Goal: Download file/media

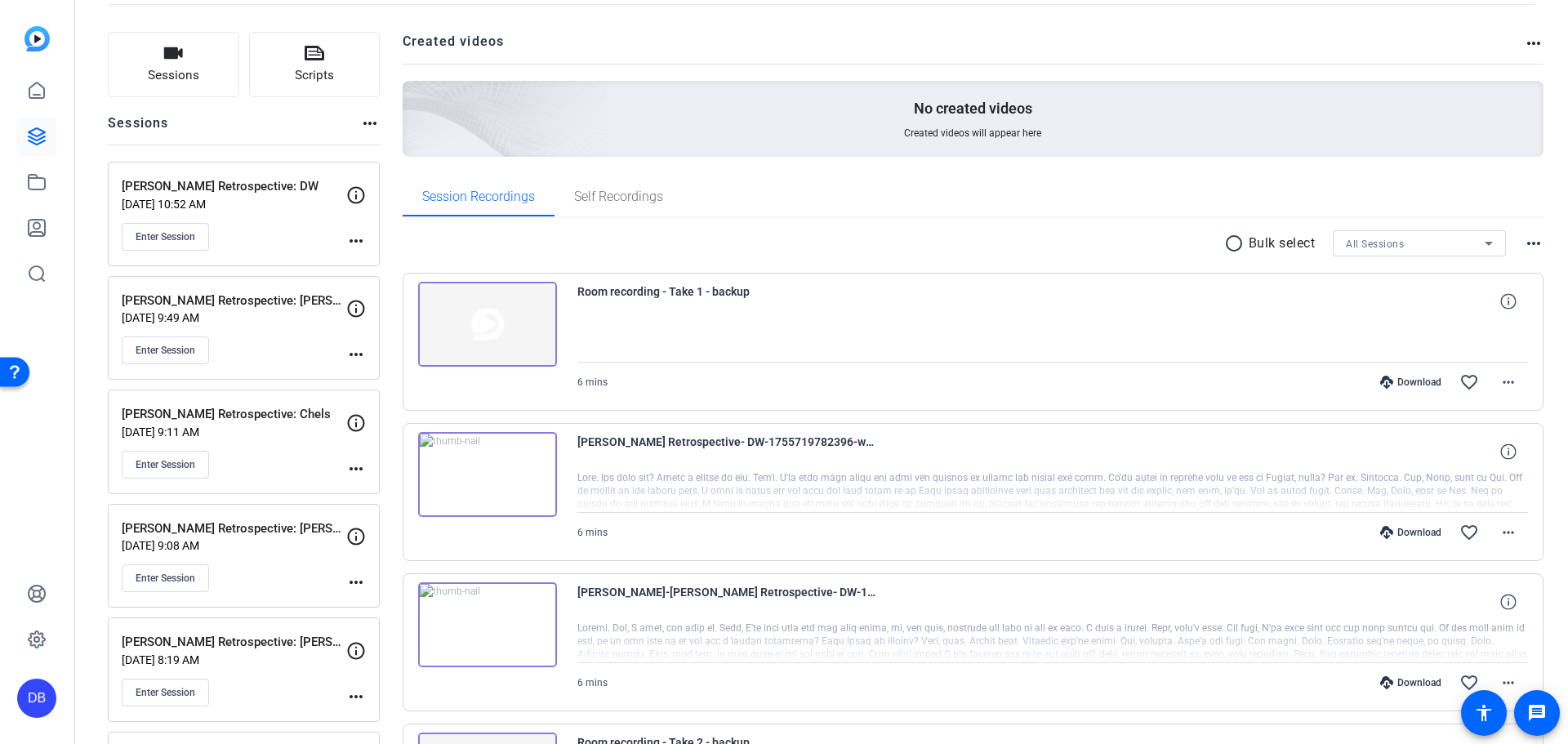
scroll to position [93, 0]
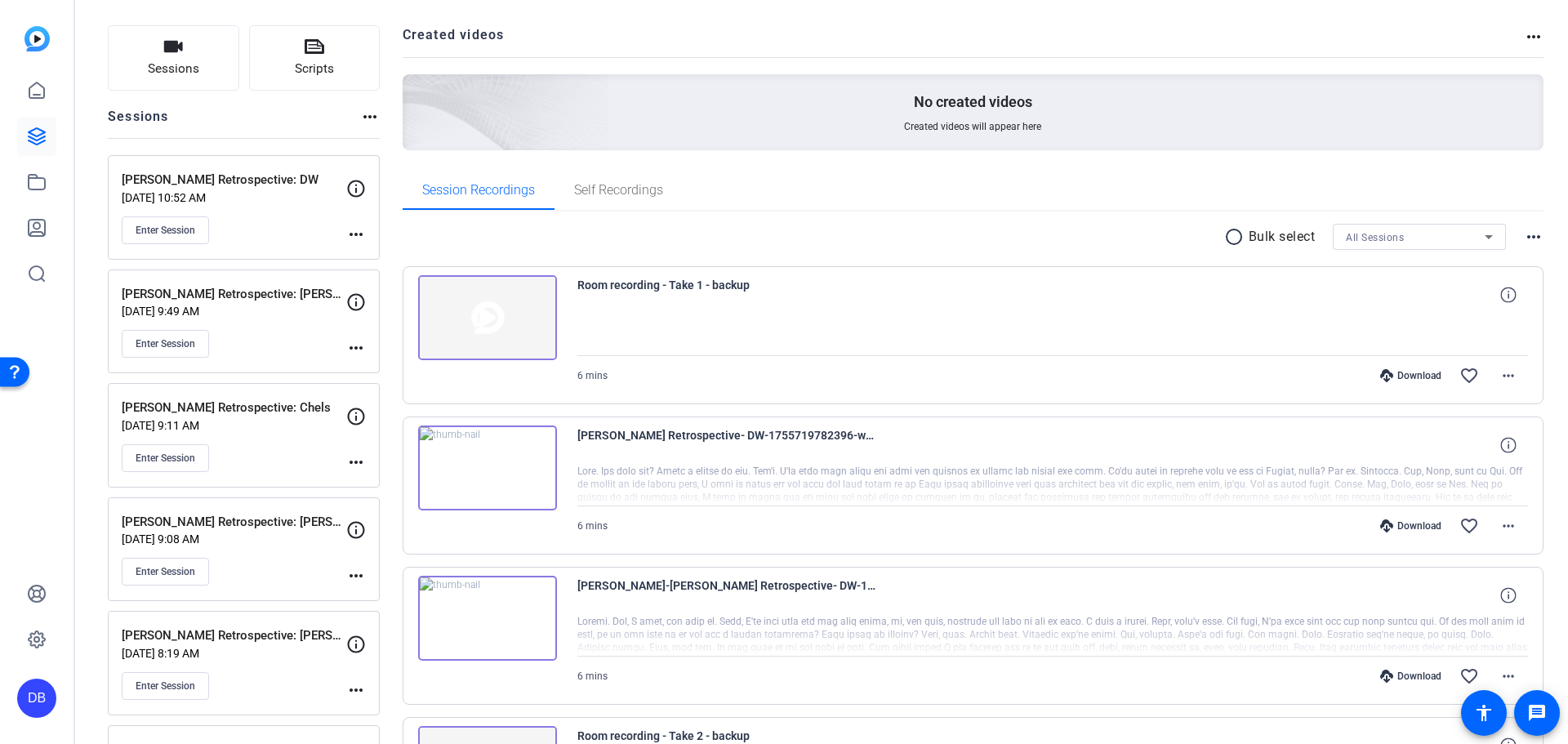
click at [166, 417] on div "[PERSON_NAME] Retrospective: Chels [DATE] 9:11 AM Enter Session" at bounding box center [234, 435] width 224 height 74
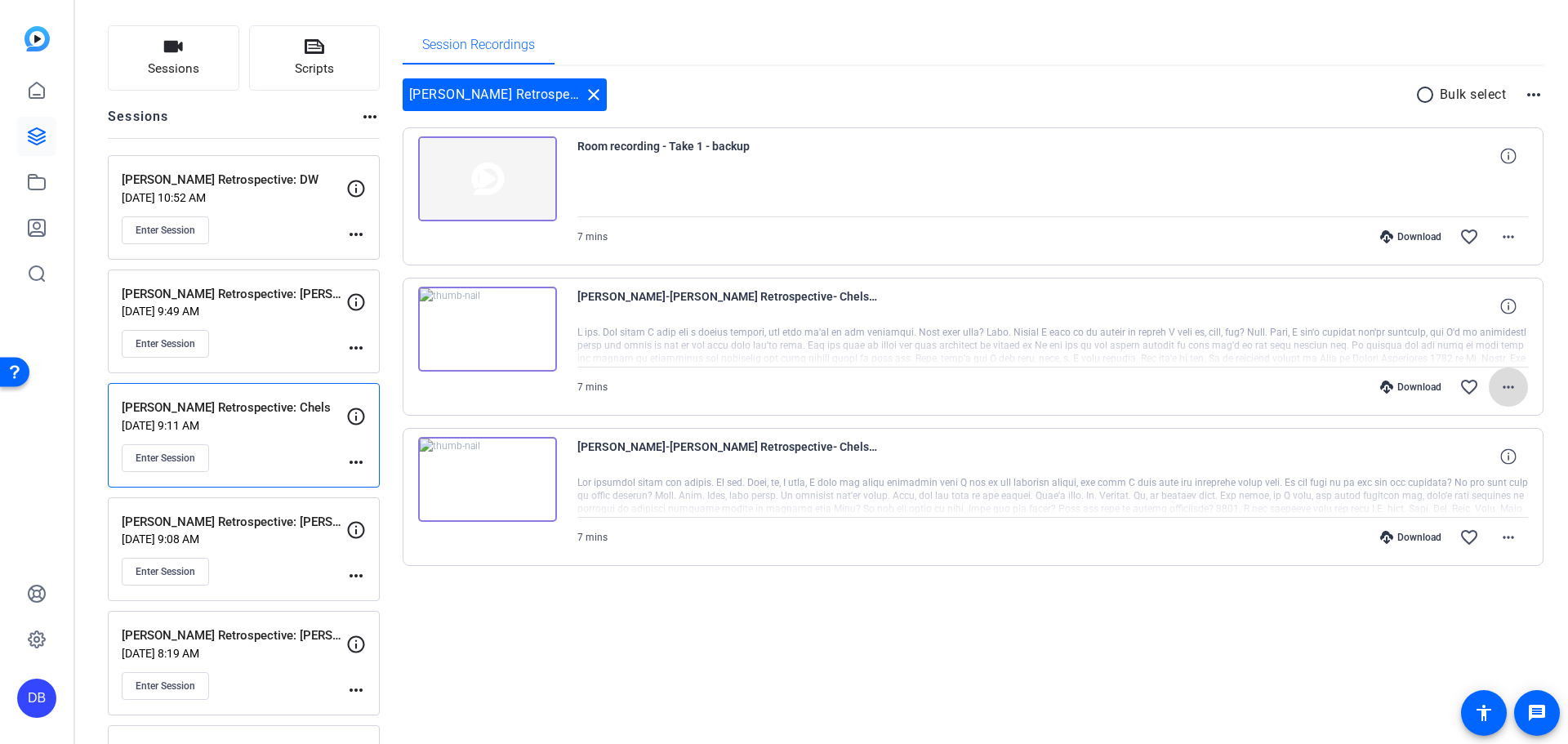
click at [1509, 383] on mat-icon "more_horiz" at bounding box center [1509, 387] width 20 height 20
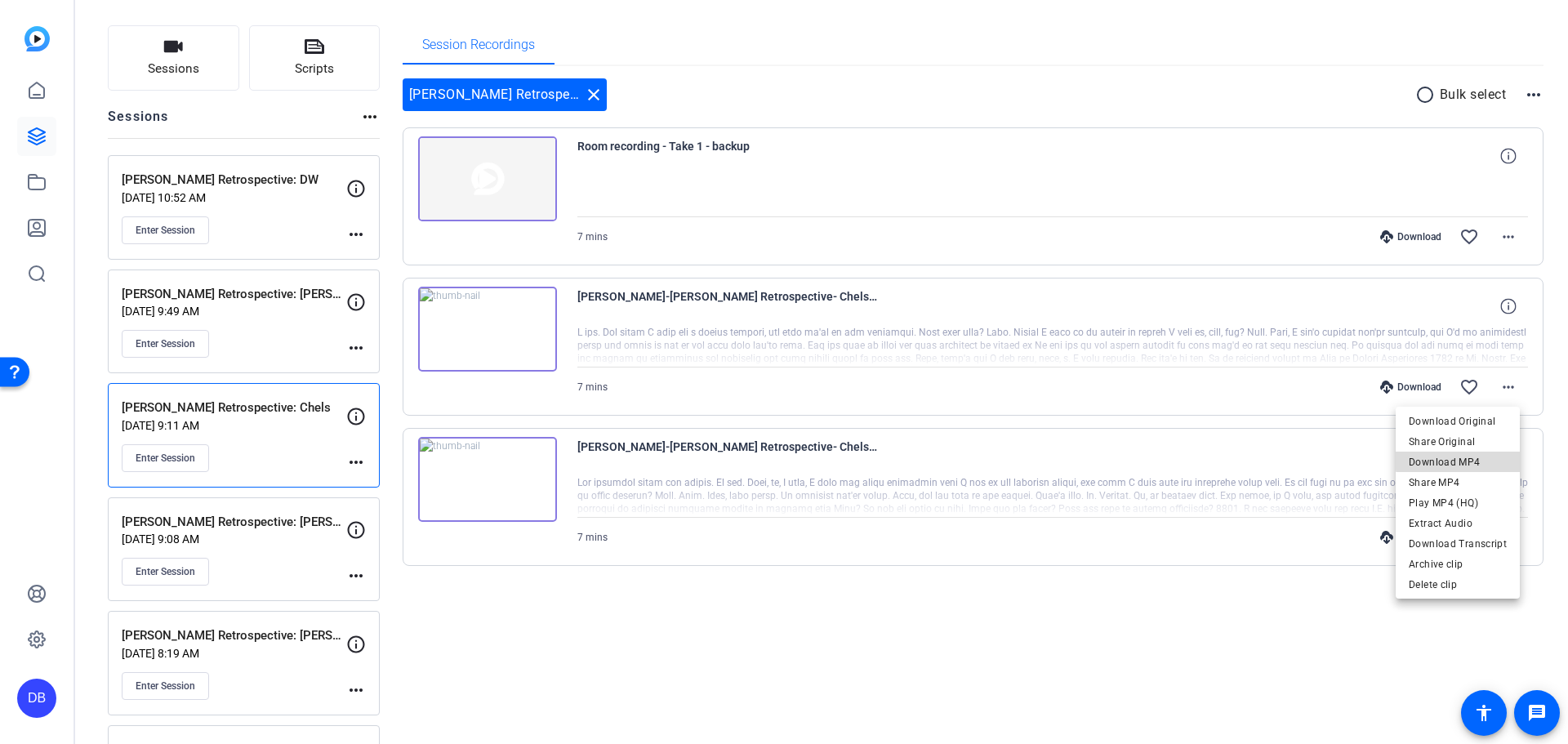
click at [1469, 459] on span "Download MP4" at bounding box center [1458, 462] width 98 height 20
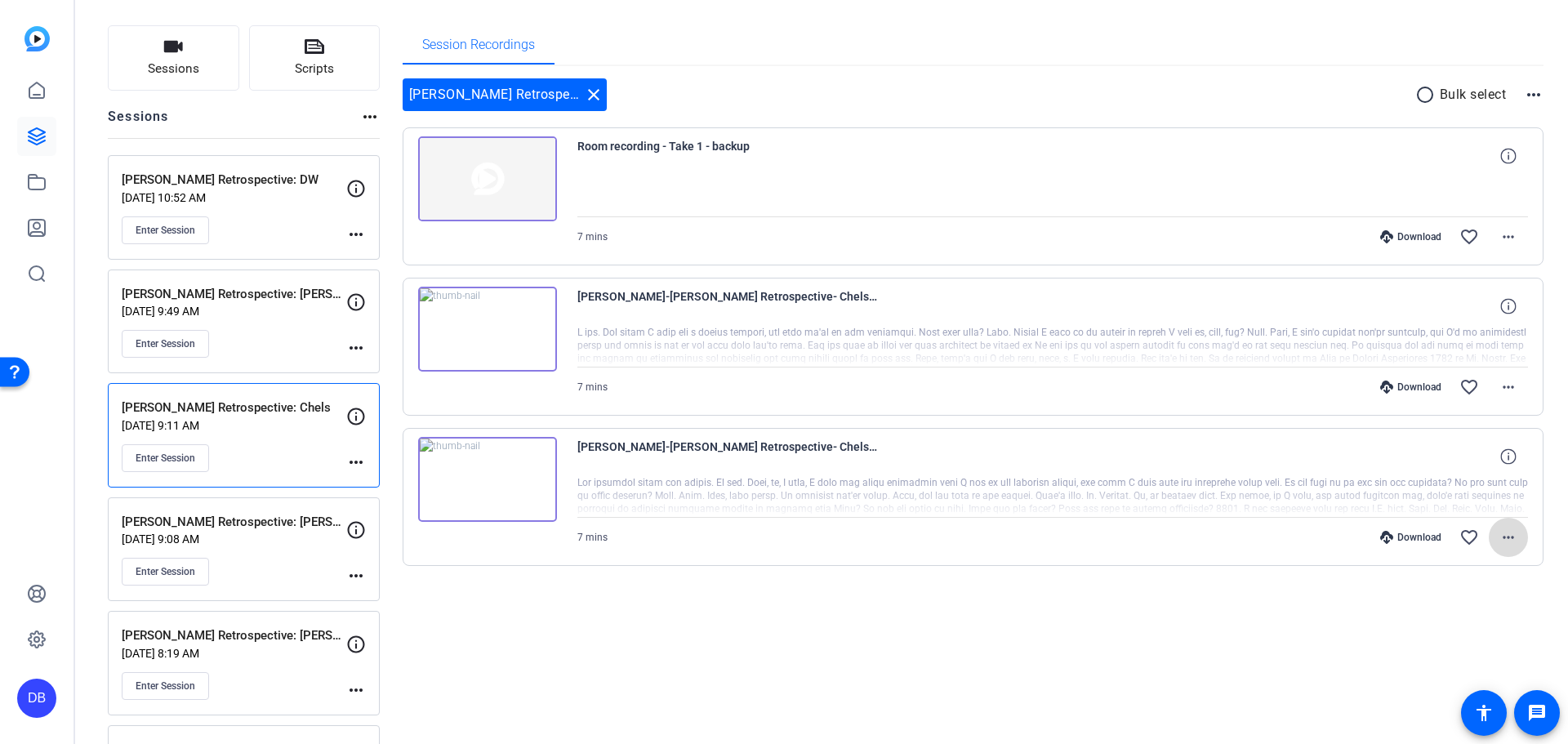
click at [1499, 536] on mat-icon "more_horiz" at bounding box center [1509, 538] width 20 height 20
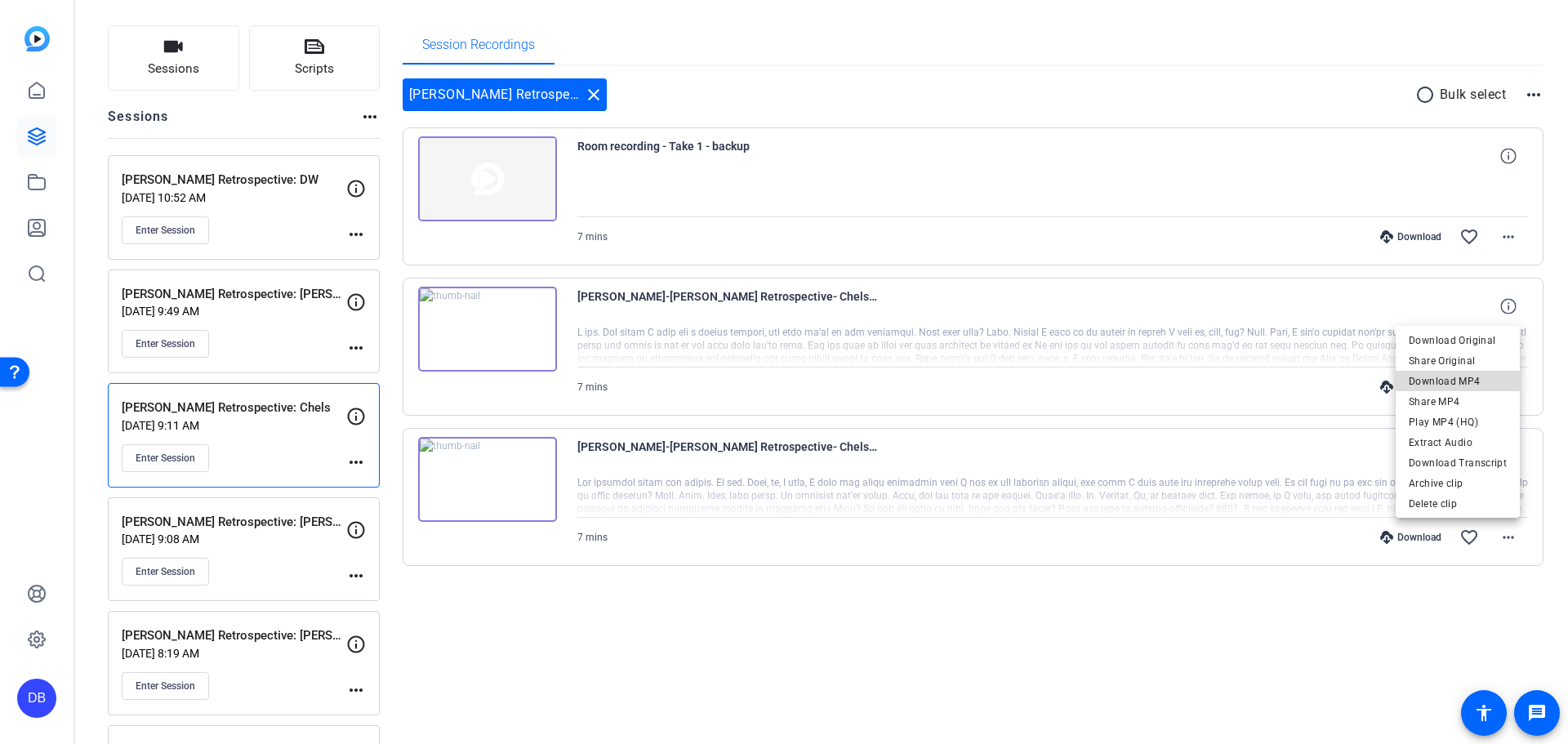
click at [1460, 375] on span "Download MP4" at bounding box center [1458, 381] width 98 height 20
click at [1508, 374] on span at bounding box center [1509, 388] width 39 height 39
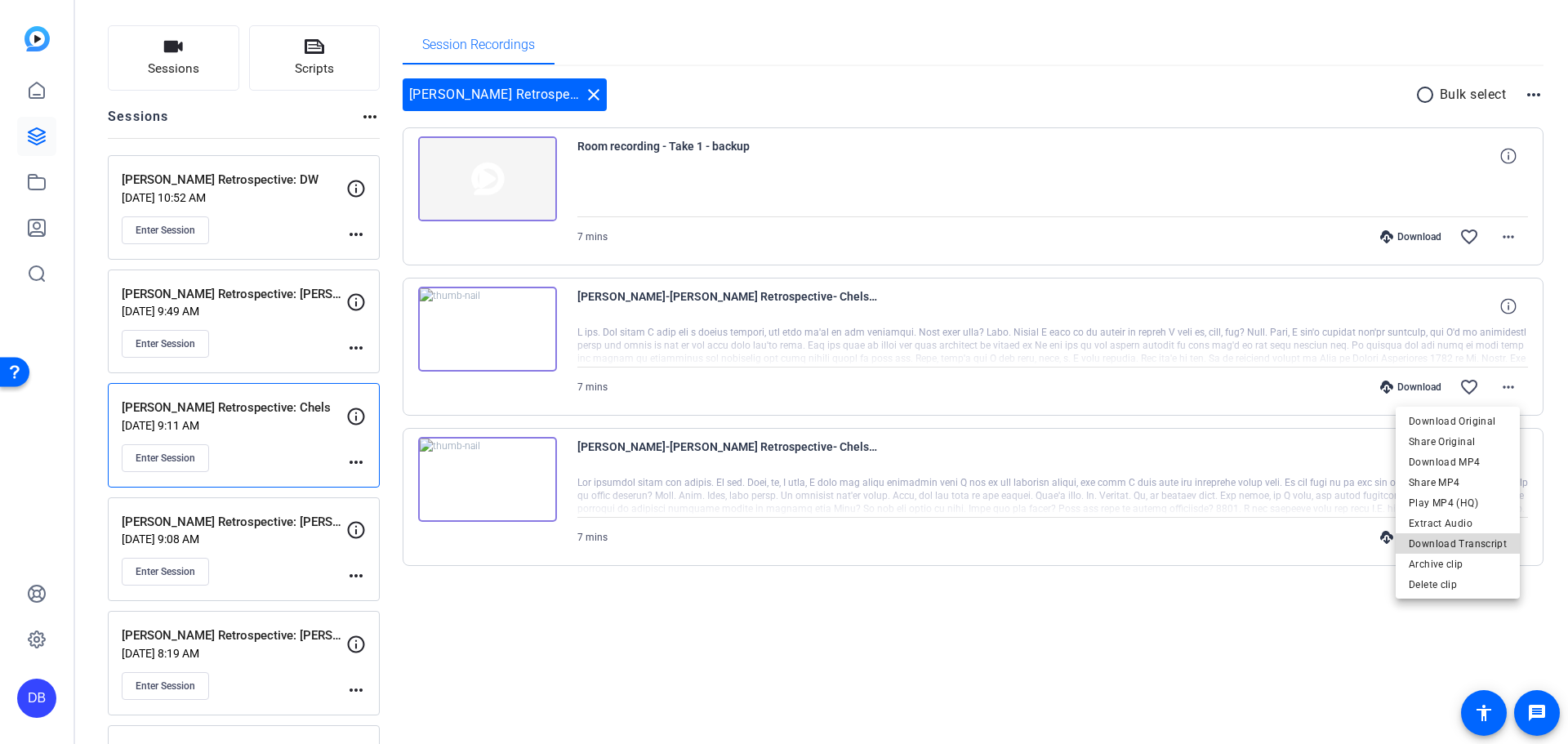
click at [1467, 537] on span "Download Transcript" at bounding box center [1458, 544] width 98 height 20
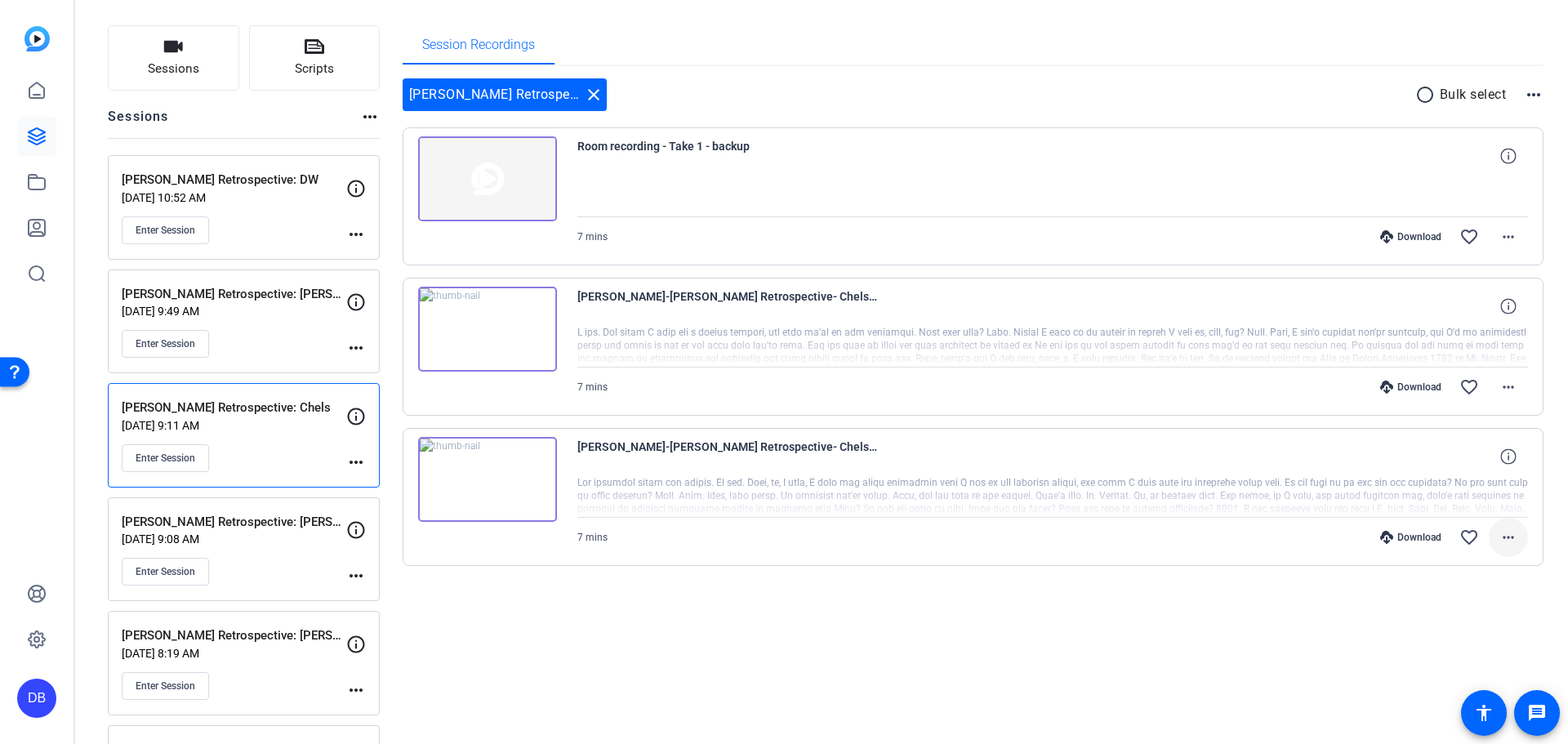
click at [1499, 538] on mat-icon "more_horiz" at bounding box center [1509, 538] width 20 height 20
click at [1474, 456] on span "Download Transcript" at bounding box center [1458, 463] width 98 height 20
click at [1512, 238] on span at bounding box center [1509, 237] width 39 height 39
click at [1473, 276] on span "Download Original" at bounding box center [1464, 271] width 86 height 20
click at [37, 139] on icon at bounding box center [37, 136] width 20 height 20
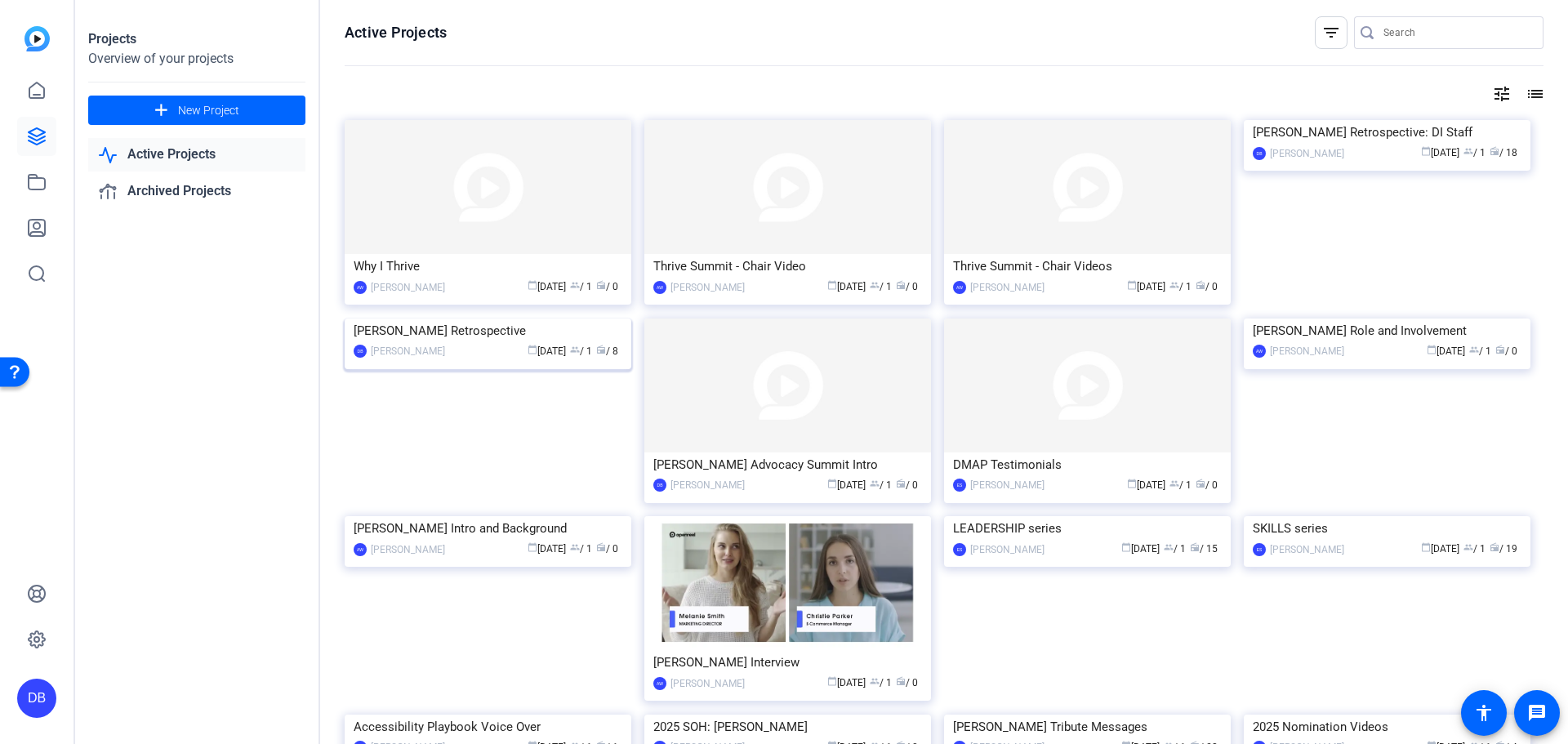
click at [618, 319] on img at bounding box center [487, 319] width 286 height 0
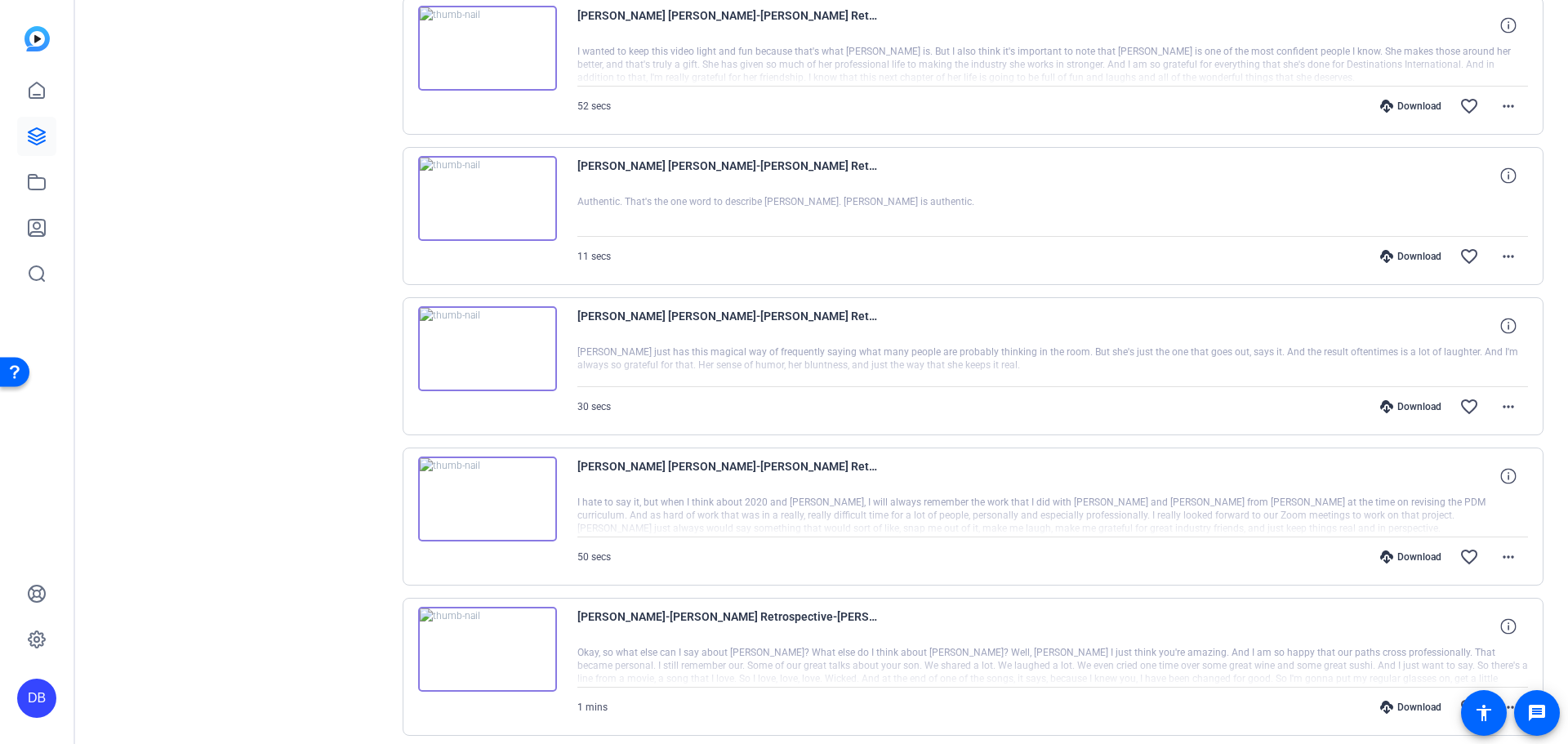
scroll to position [359, 0]
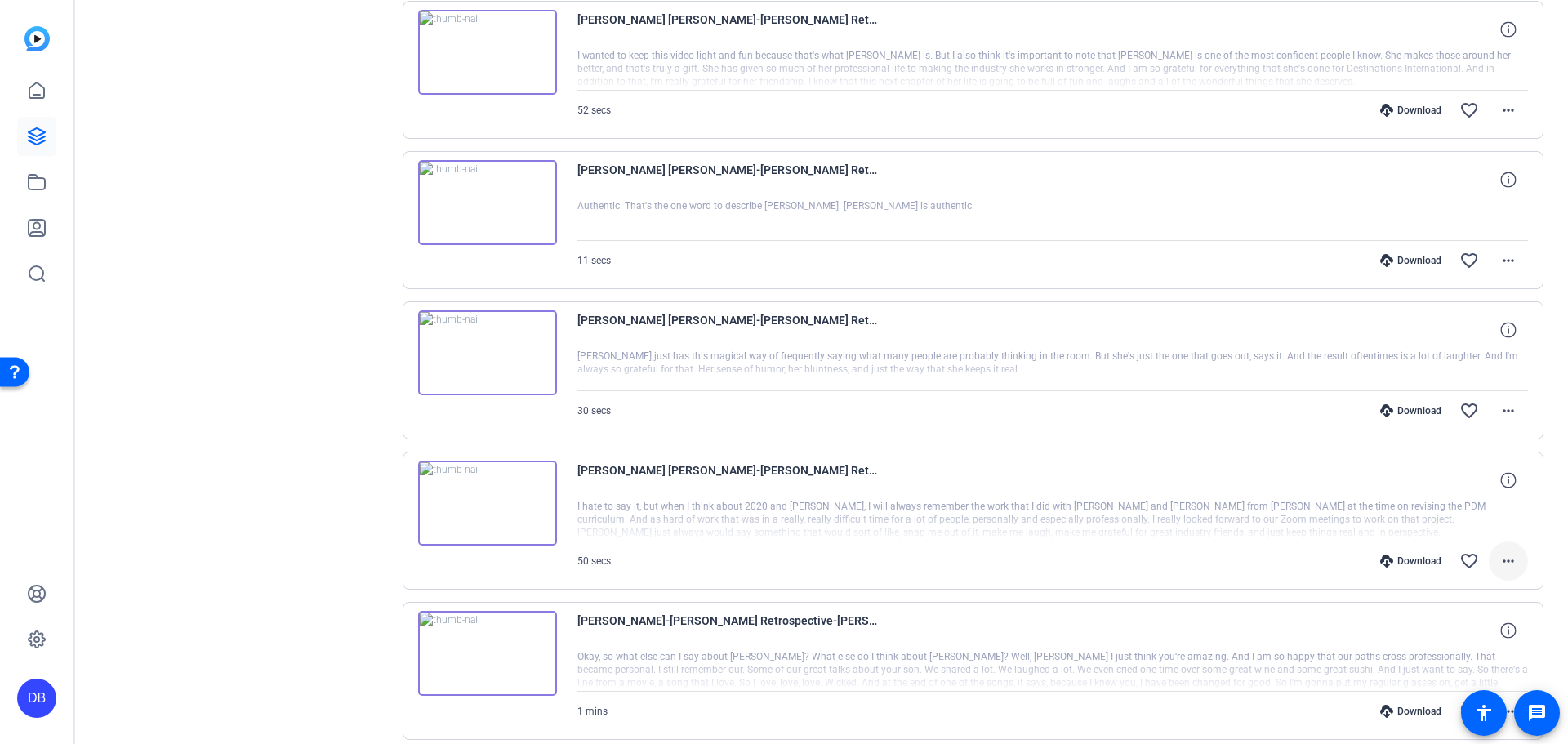
click at [1489, 550] on span at bounding box center [1509, 561] width 39 height 39
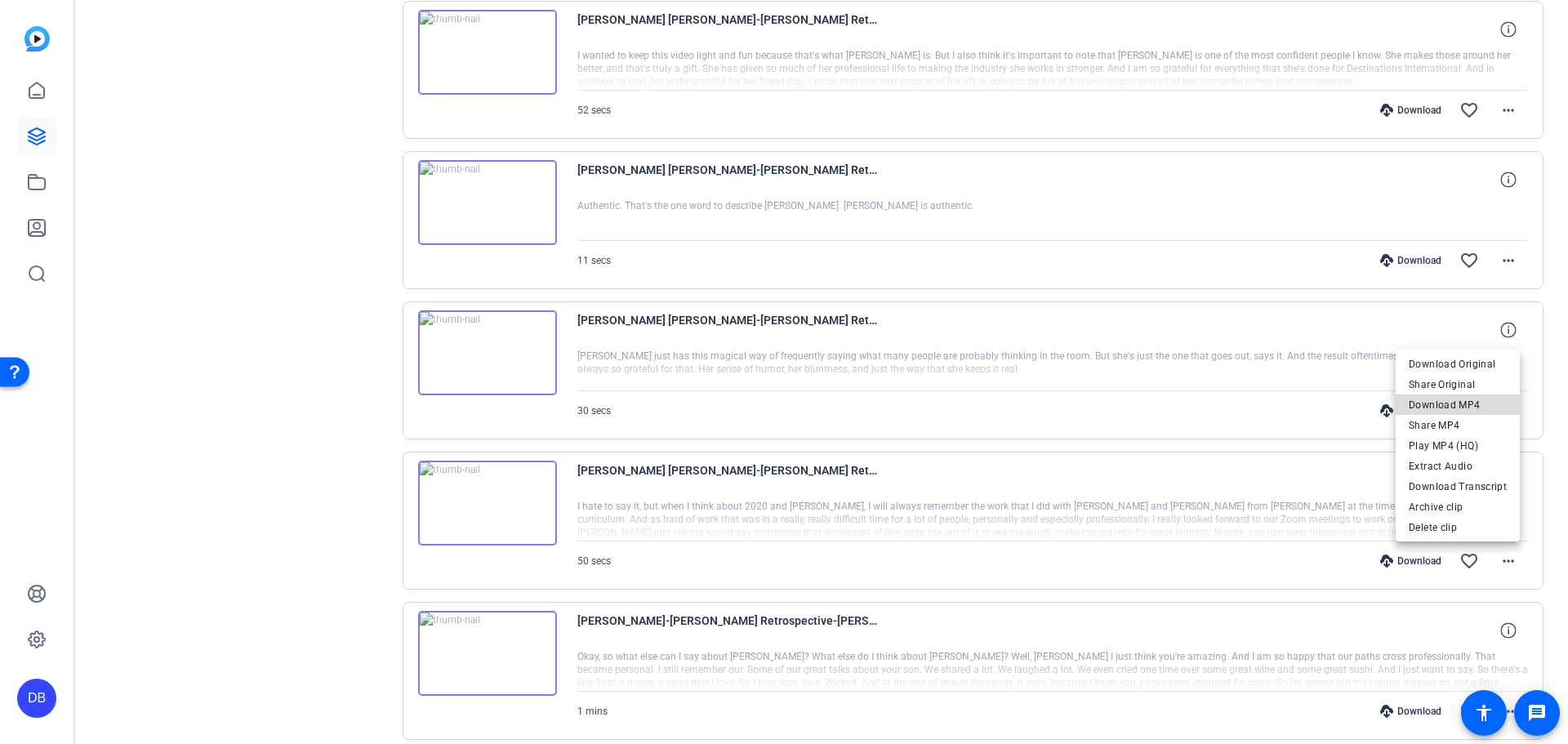
click at [1465, 396] on span "Download MP4" at bounding box center [1458, 405] width 98 height 20
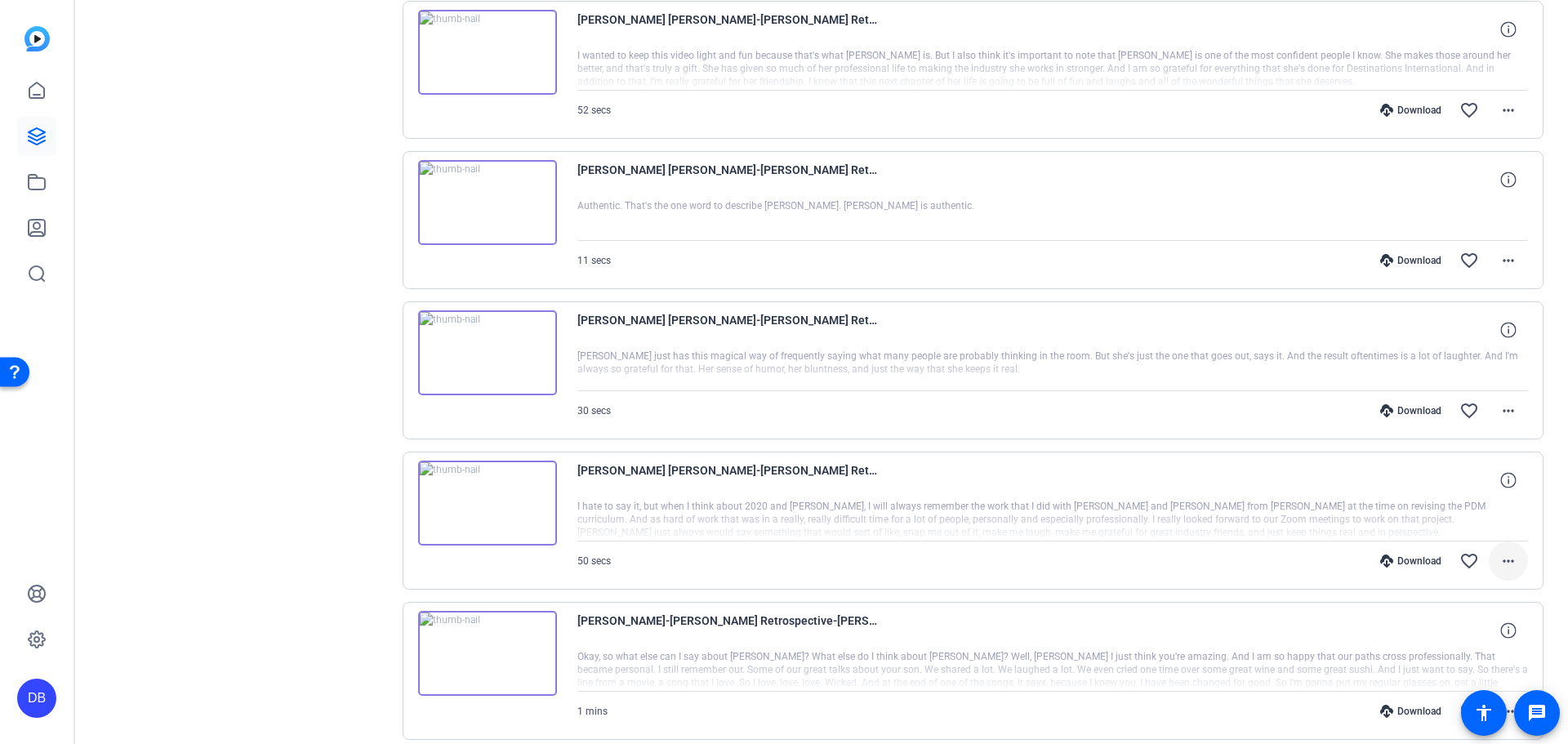
click at [1499, 556] on mat-icon "more_horiz" at bounding box center [1509, 561] width 20 height 20
click at [1476, 484] on span "Download Transcript" at bounding box center [1458, 487] width 98 height 20
click at [1499, 402] on mat-icon "more_horiz" at bounding box center [1509, 411] width 20 height 20
click at [1465, 484] on span "Download MP4" at bounding box center [1458, 486] width 98 height 20
click at [1501, 257] on mat-icon "more_horiz" at bounding box center [1509, 260] width 20 height 20
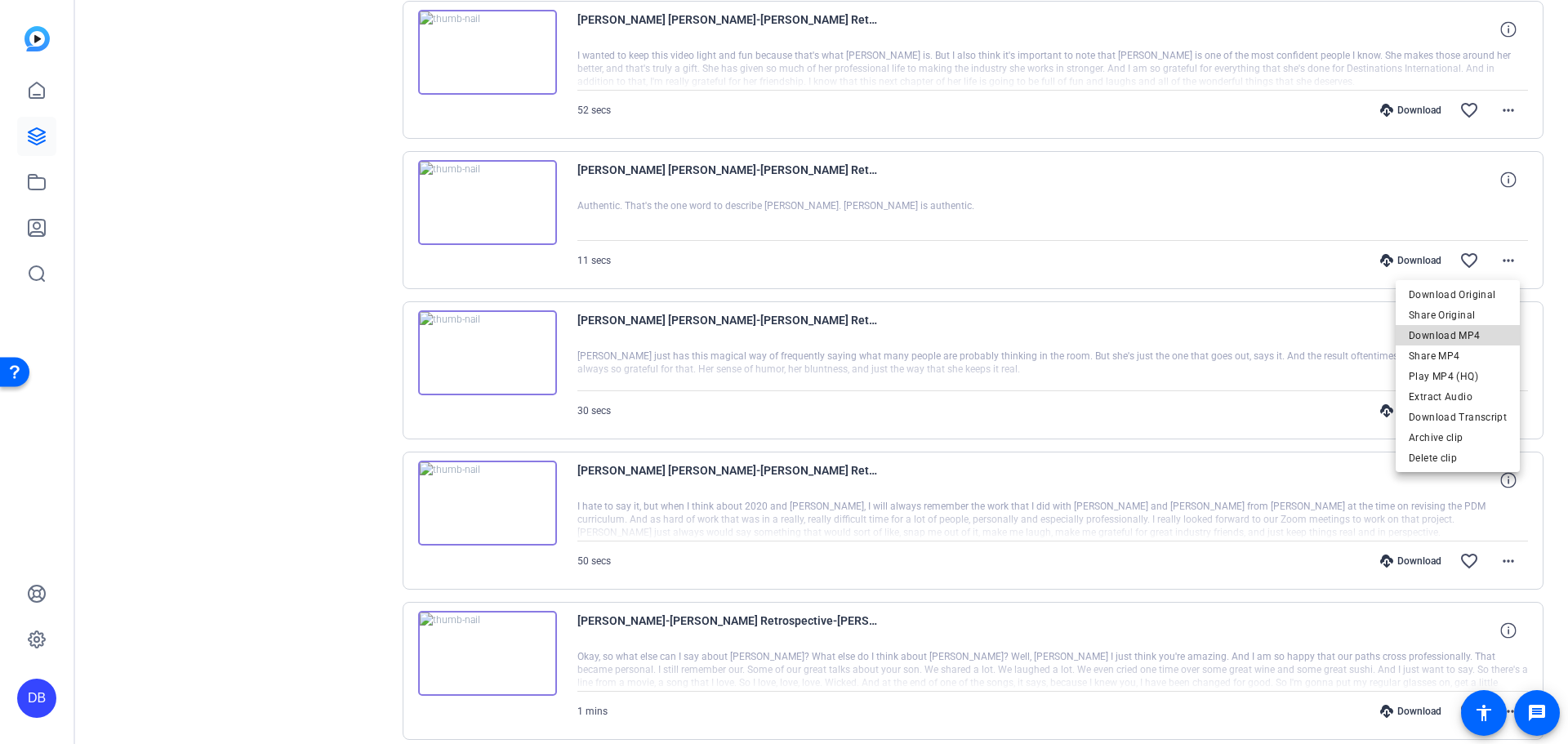
click at [1472, 339] on span "Download MP4" at bounding box center [1458, 336] width 98 height 20
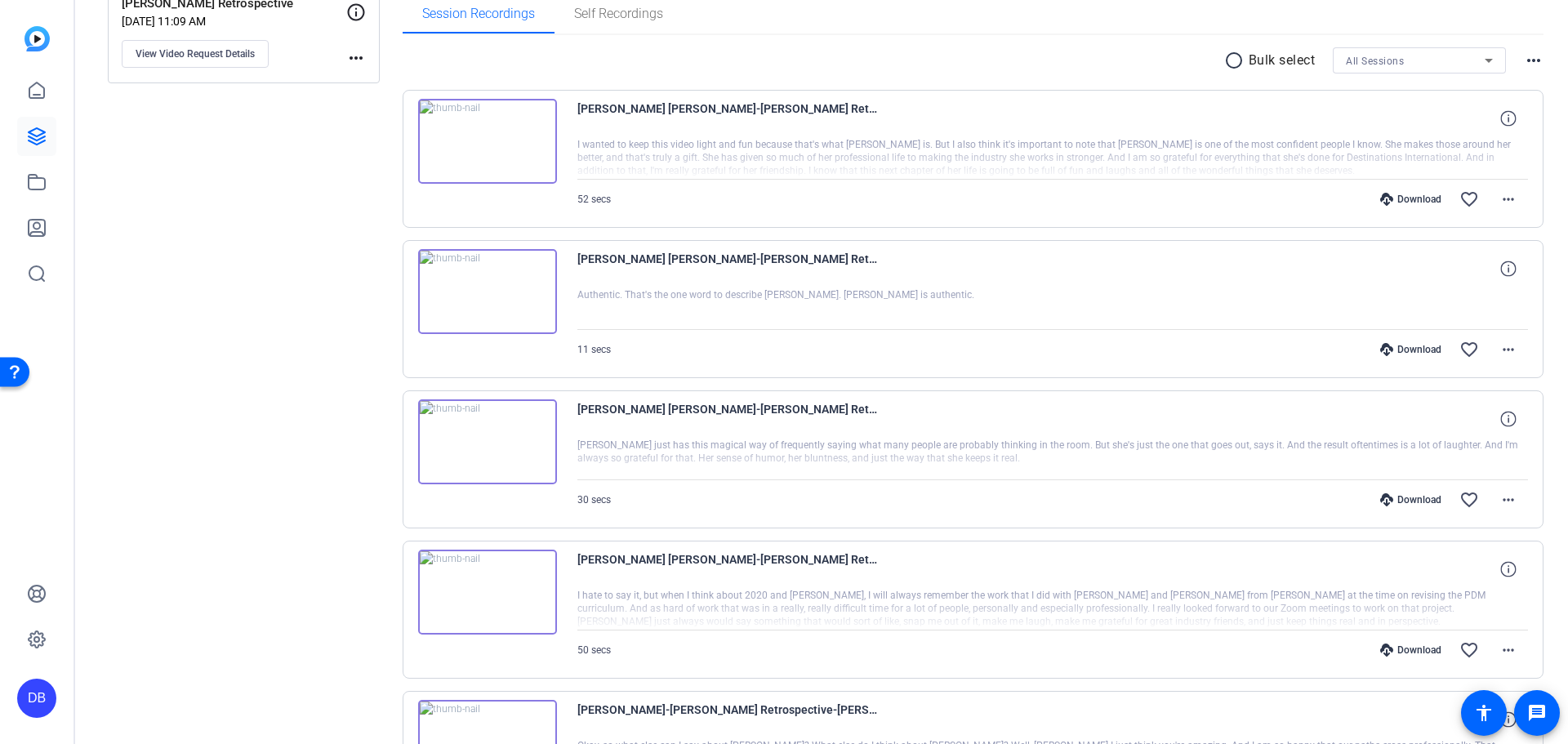
scroll to position [232, 0]
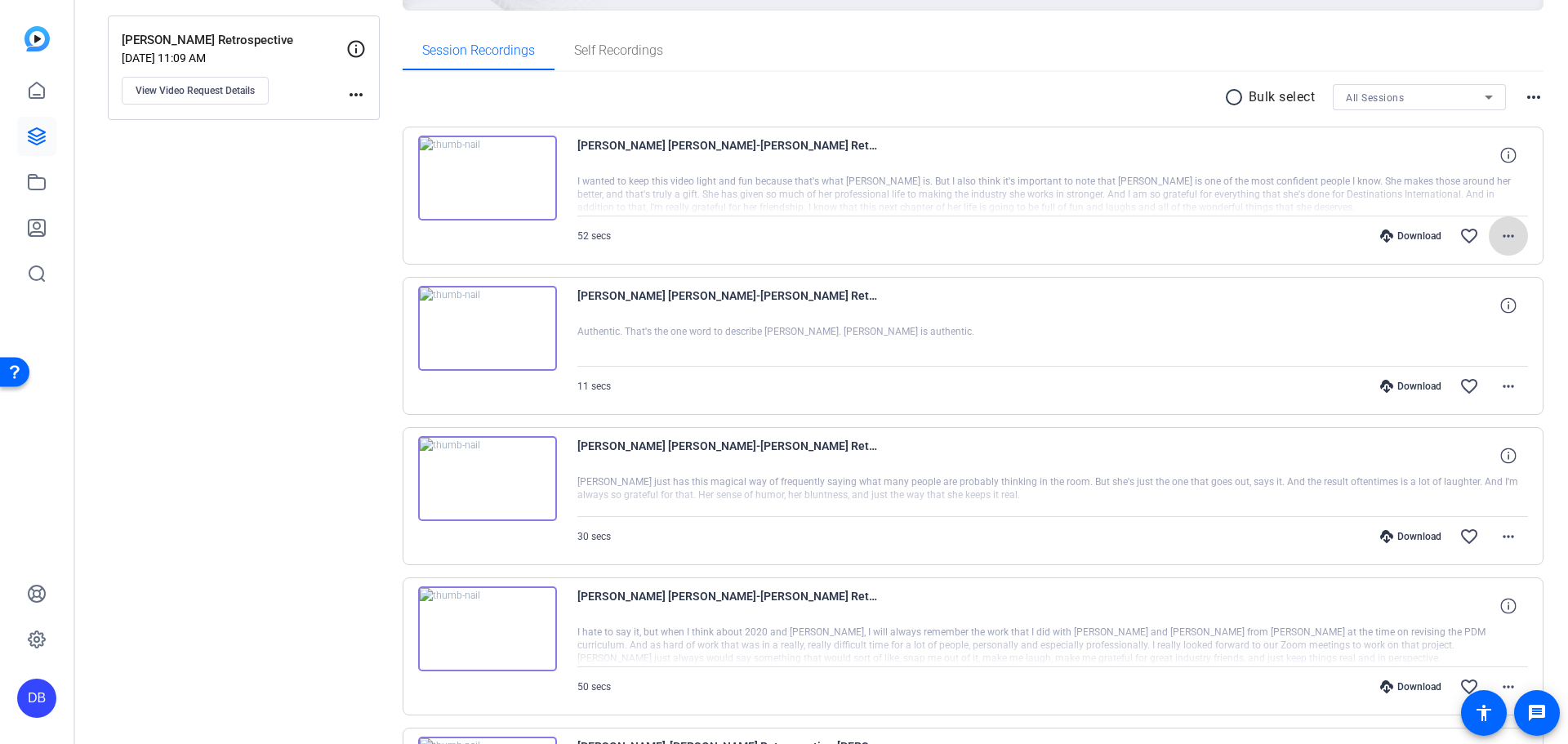
click at [1502, 236] on mat-icon "more_horiz" at bounding box center [1509, 236] width 20 height 20
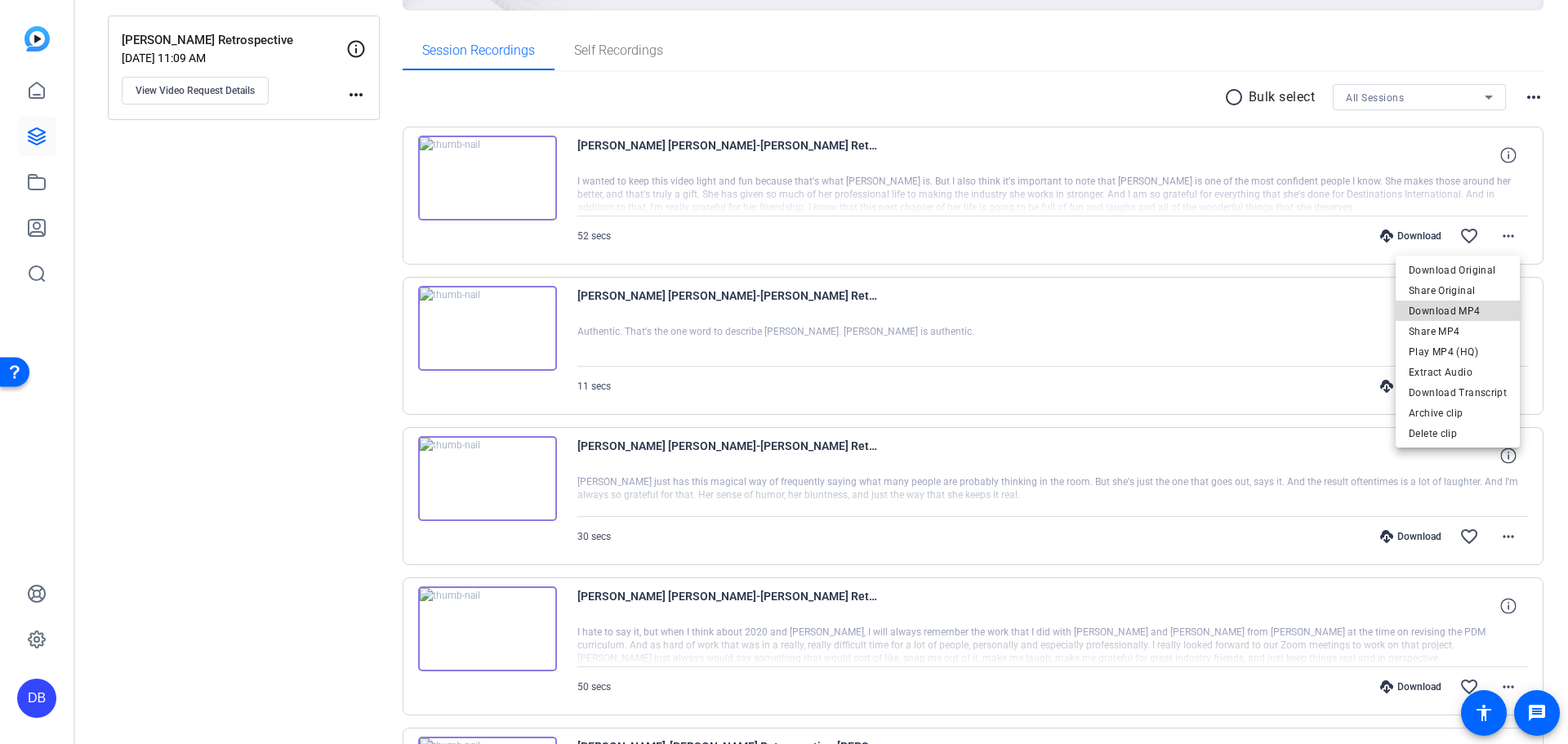
click at [1472, 304] on span "Download MP4" at bounding box center [1458, 311] width 98 height 20
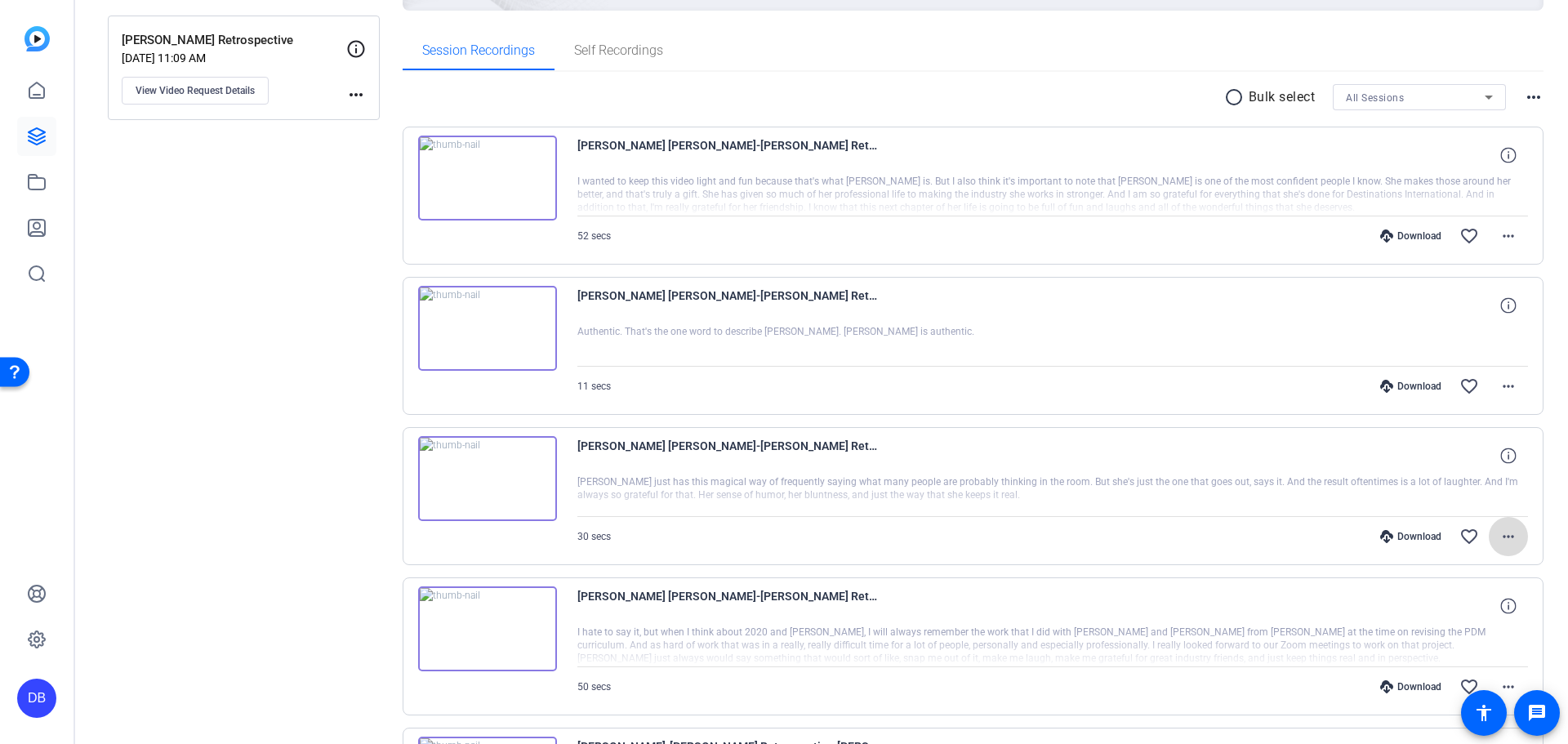
click at [1502, 533] on mat-icon "more_horiz" at bounding box center [1509, 537] width 20 height 20
click at [1490, 459] on span "Download Transcript" at bounding box center [1458, 462] width 98 height 20
click at [1499, 232] on mat-icon "more_horiz" at bounding box center [1509, 236] width 20 height 20
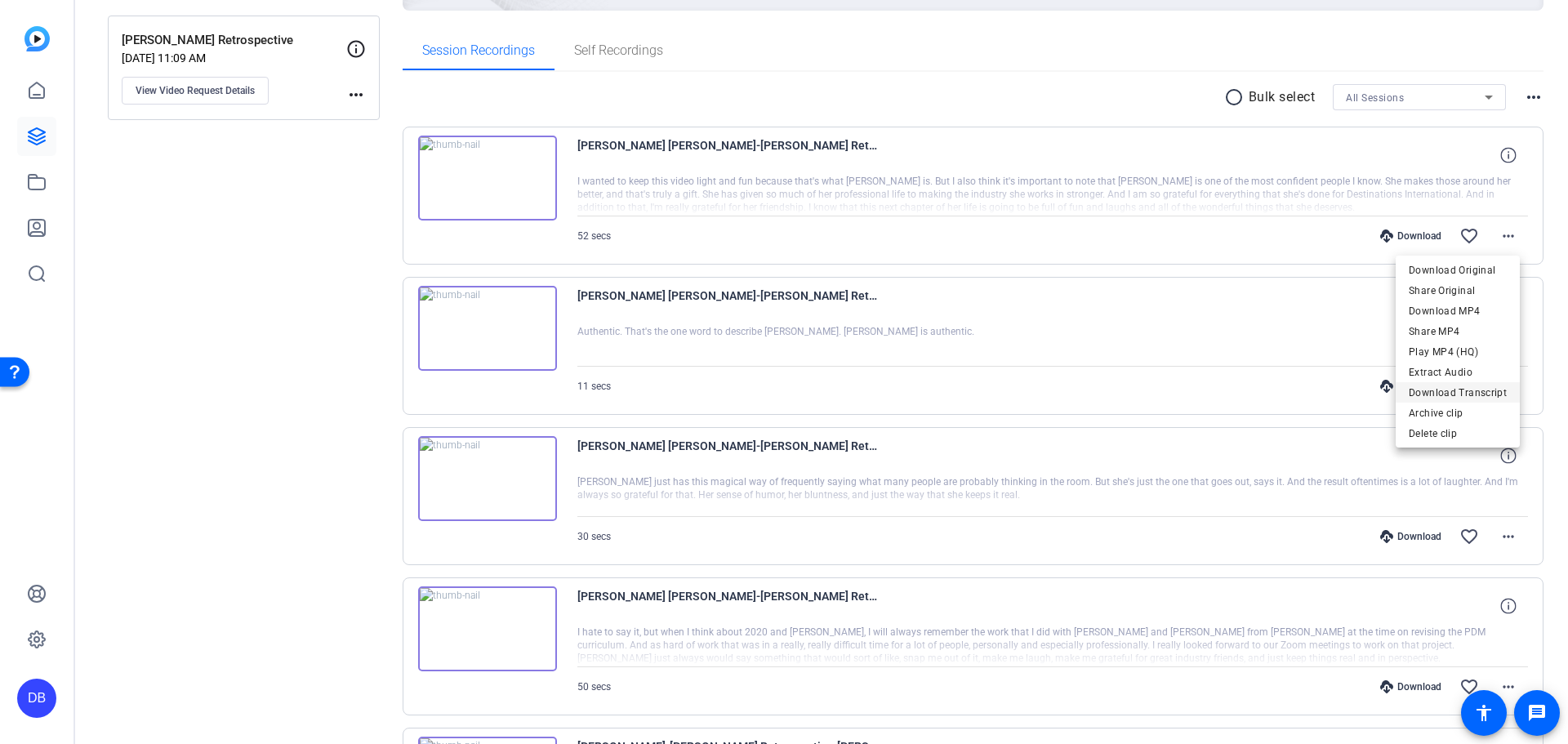
click at [1473, 393] on span "Download Transcript" at bounding box center [1458, 393] width 98 height 20
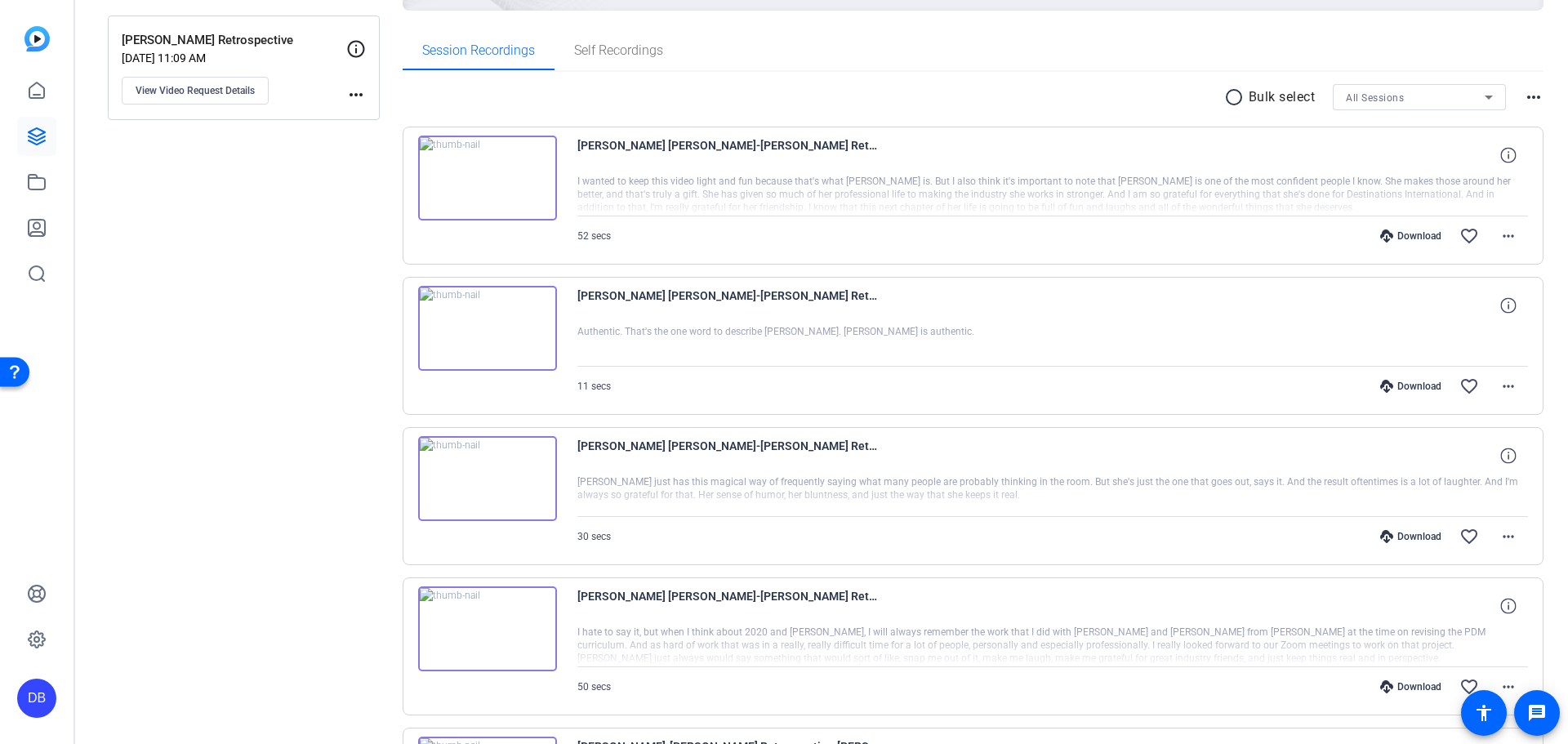
click at [140, 241] on div "Sessions Scripts Sessions more_horiz [PERSON_NAME] Retrospective [DATE] 11:09 A…" at bounding box center [243, 627] width 272 height 1484
click at [852, 182] on div at bounding box center [1053, 196] width 951 height 41
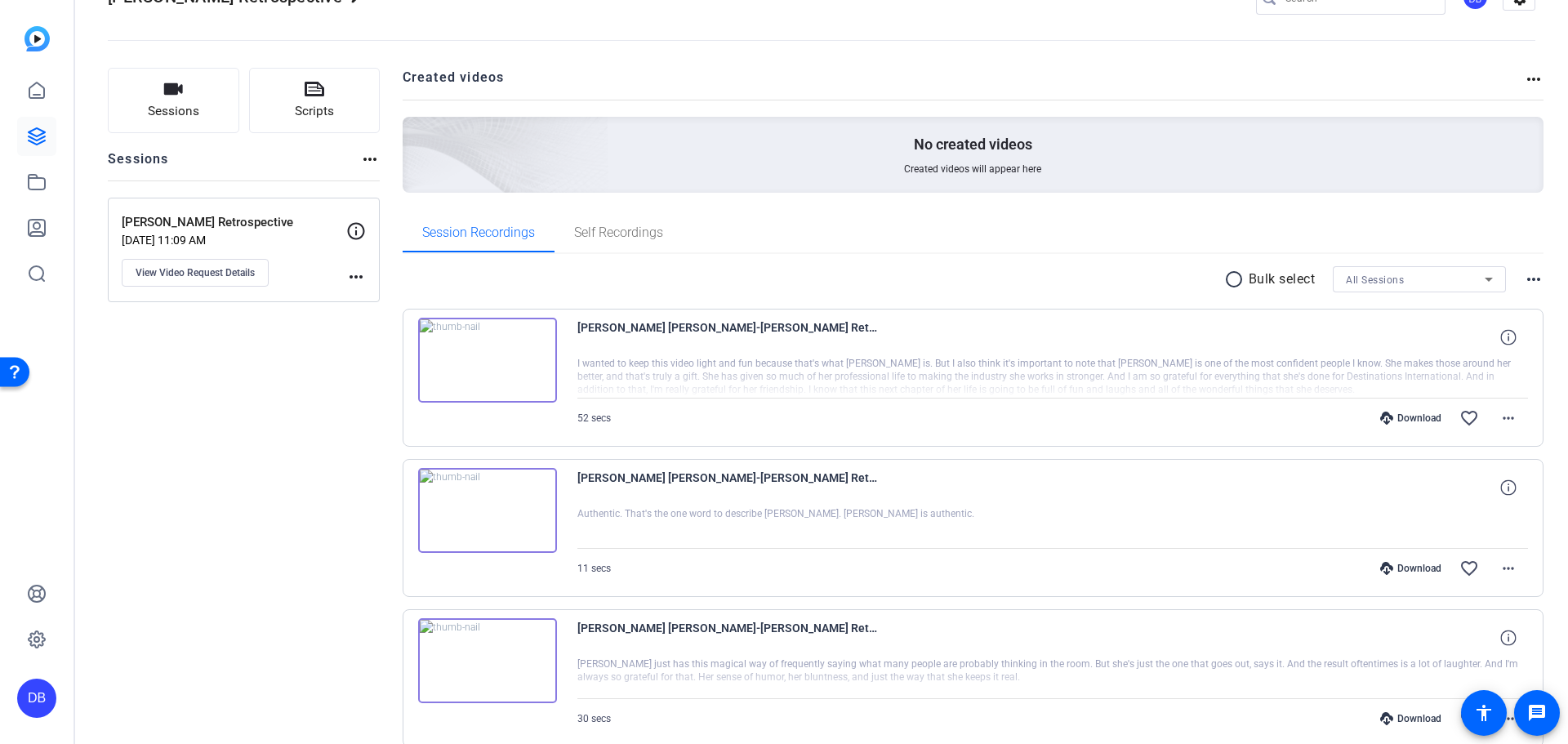
scroll to position [0, 0]
